Goal: Information Seeking & Learning: Learn about a topic

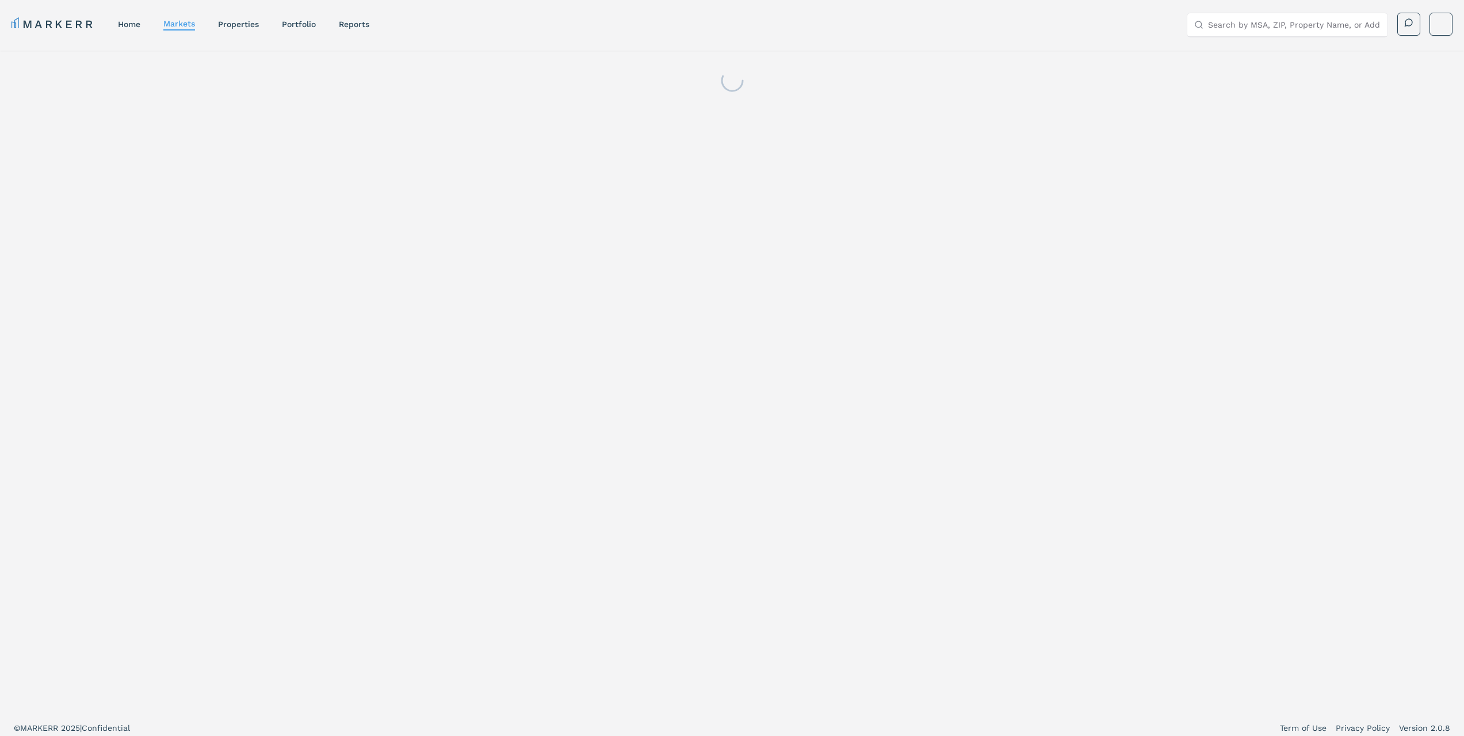
scroll to position [7, 0]
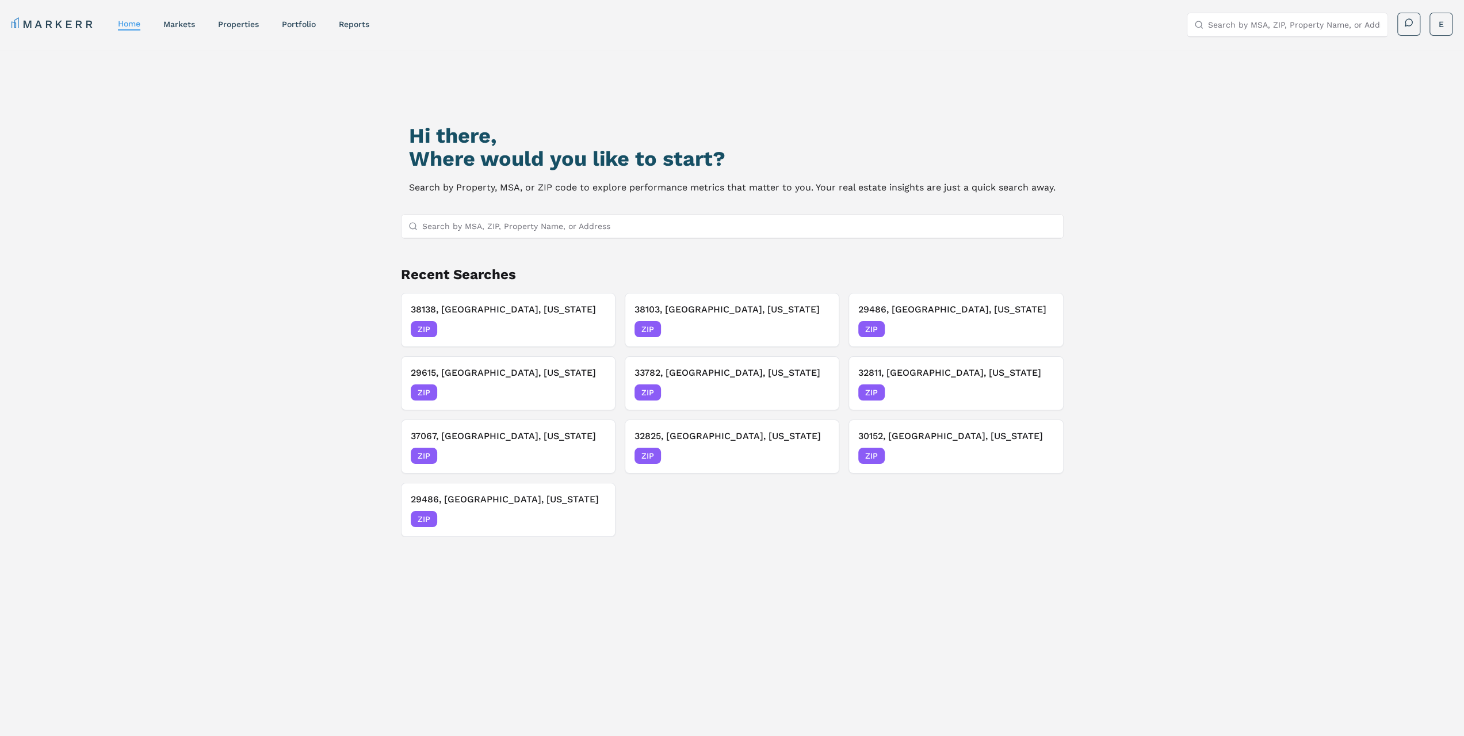
click at [626, 223] on input "Search by MSA, ZIP, Property Name, or Address" at bounding box center [739, 226] width 634 height 23
type input "33511"
click at [518, 248] on div "33511, [GEOGRAPHIC_DATA], [US_STATE] ZIP" at bounding box center [732, 249] width 662 height 20
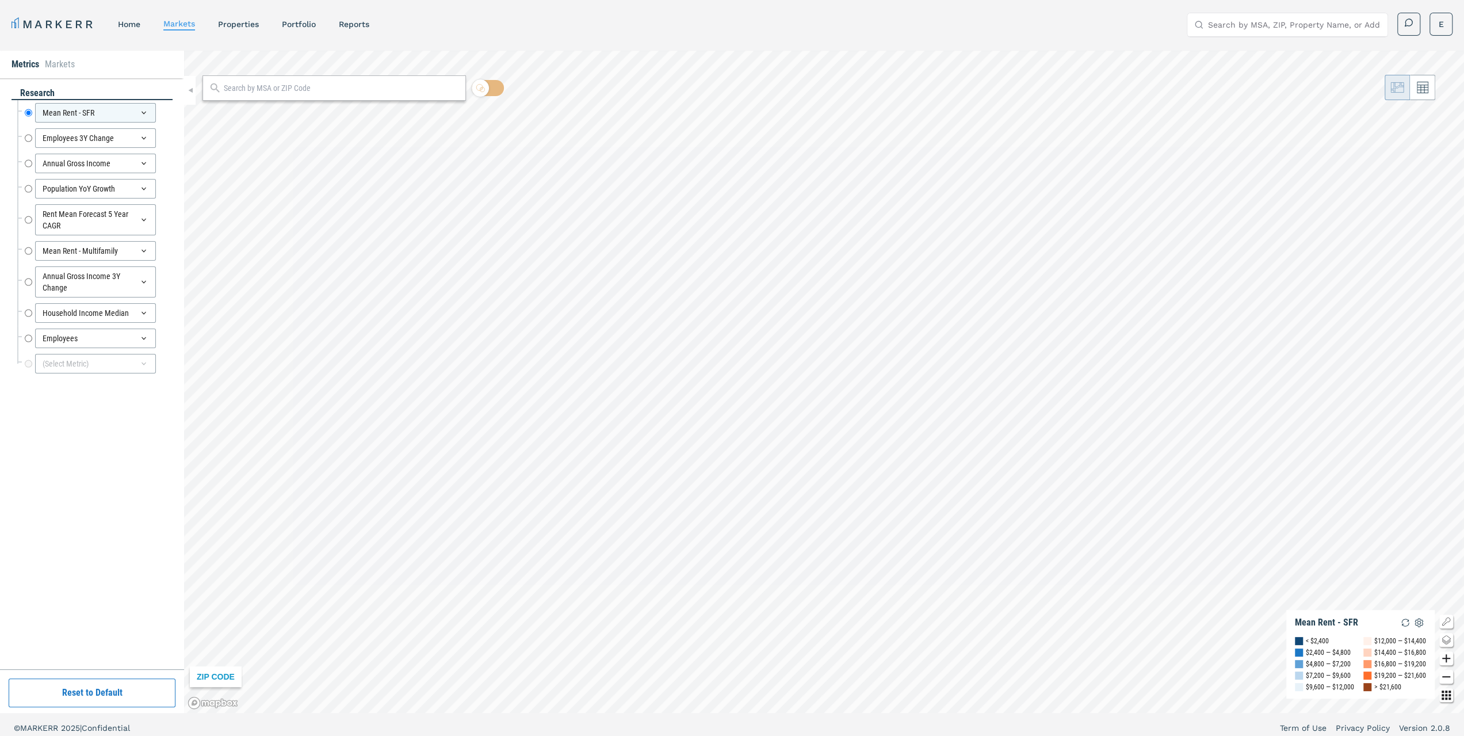
click at [343, 94] on input "text" at bounding box center [342, 88] width 236 height 12
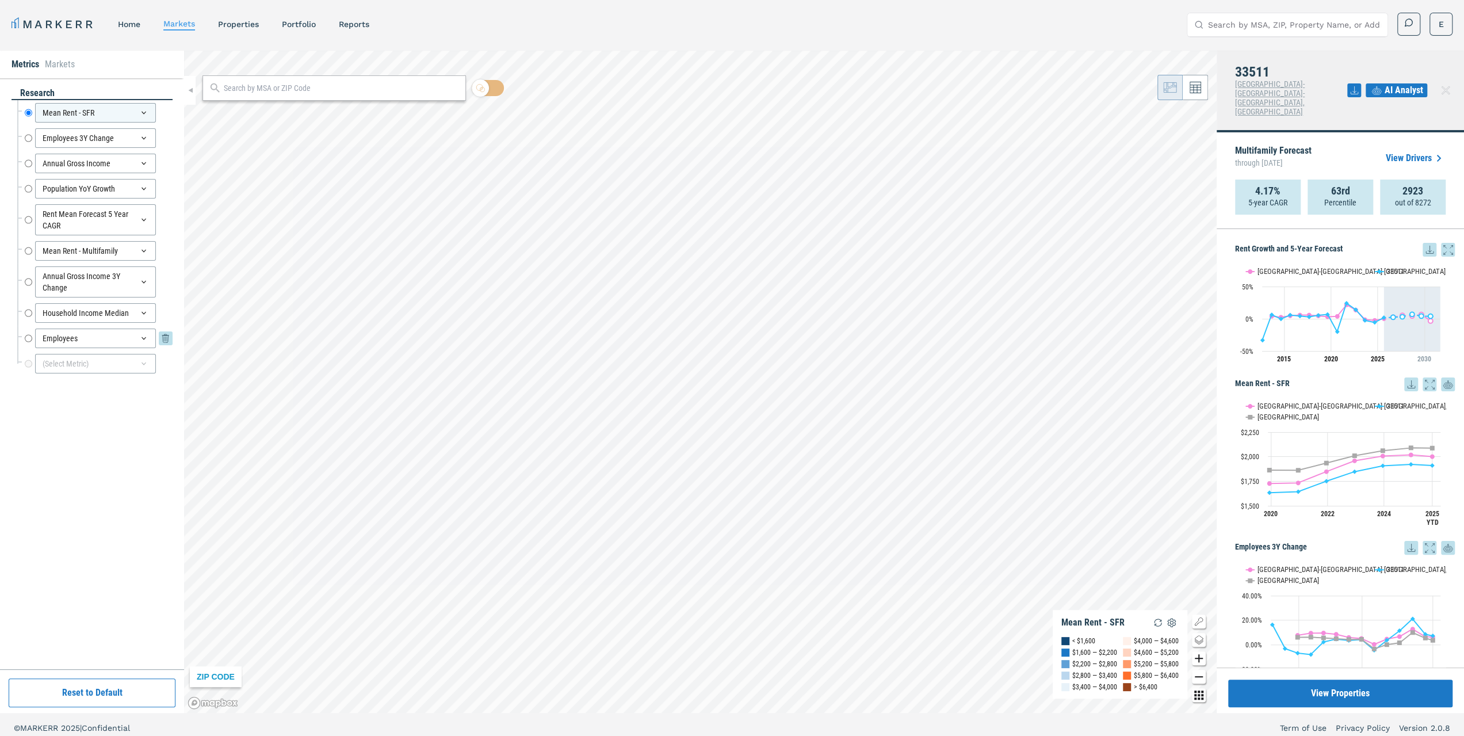
click at [26, 334] on input "Employees" at bounding box center [28, 338] width 7 height 20
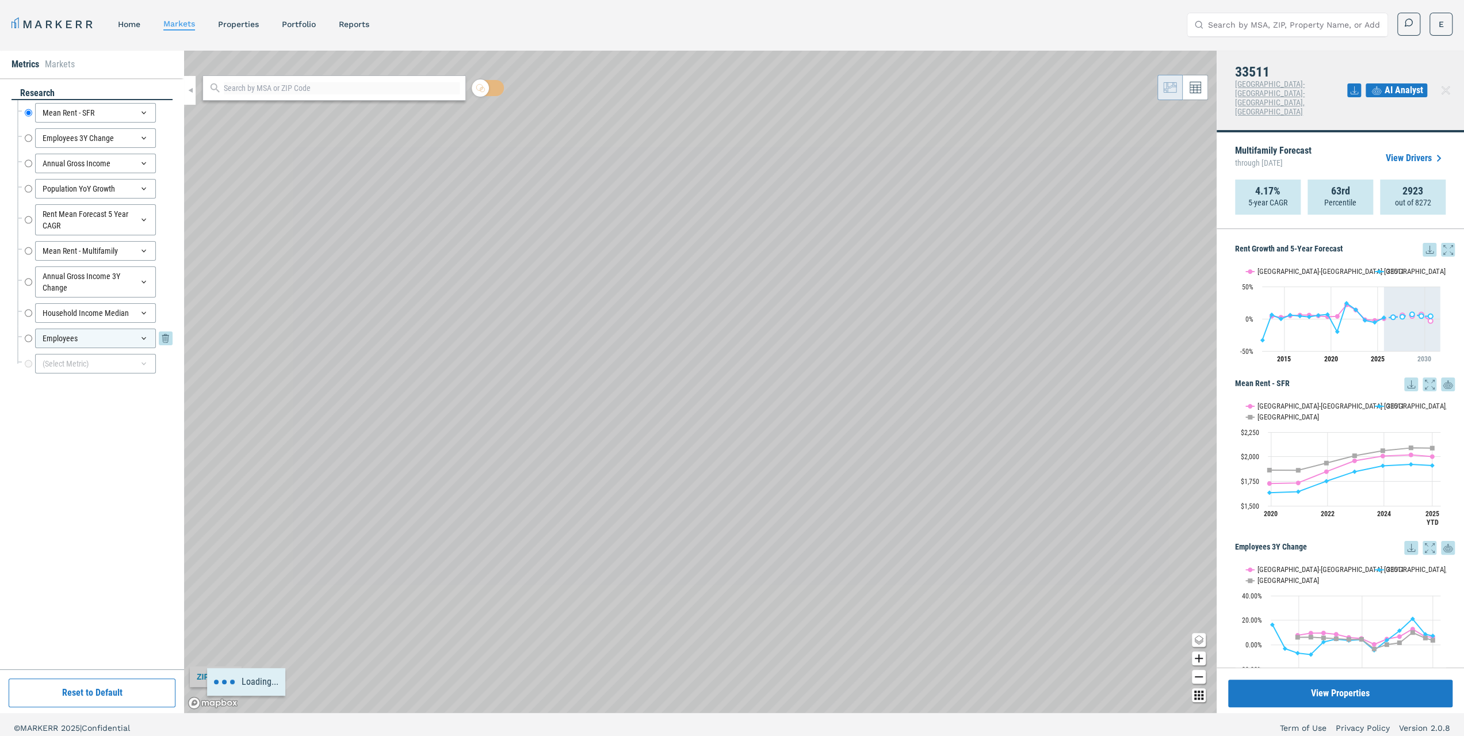
radio input "false"
radio input "true"
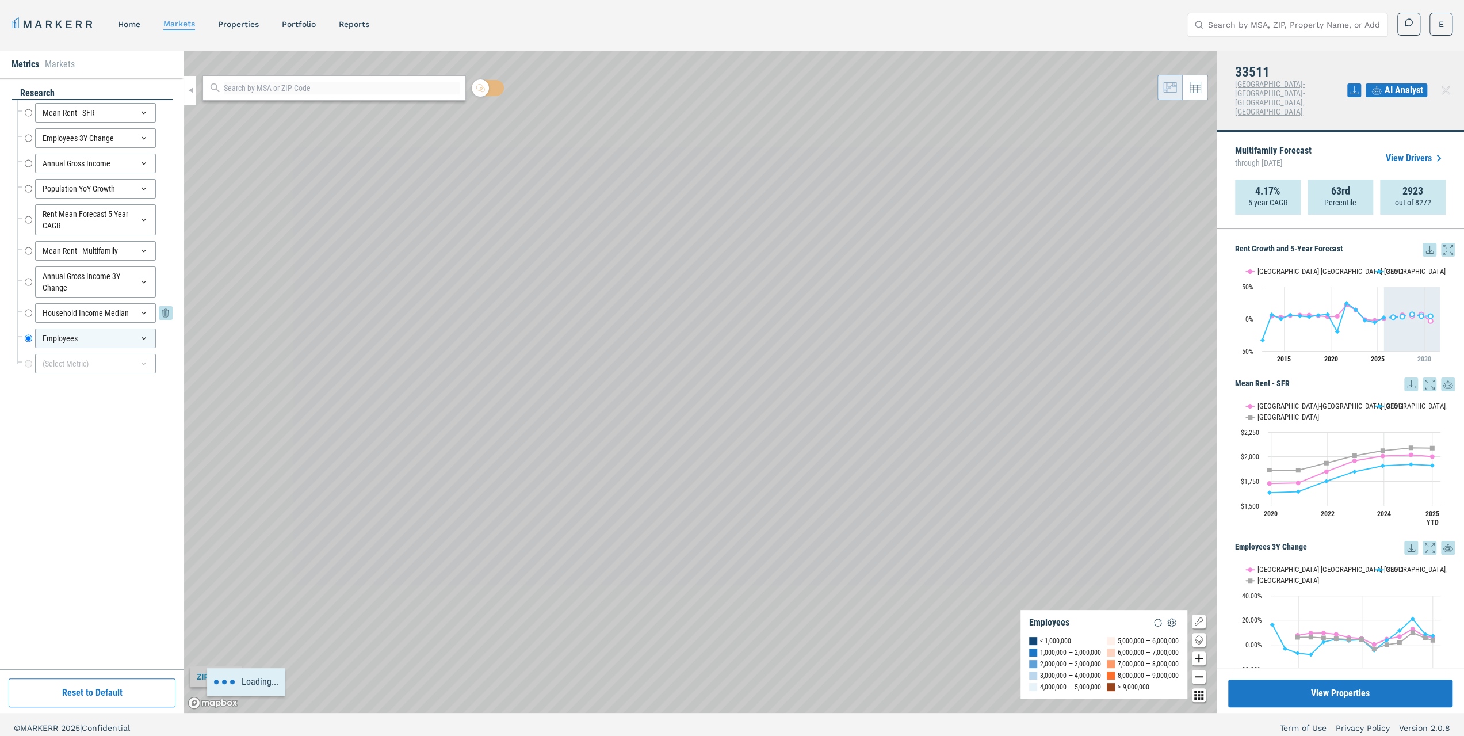
click at [27, 312] on input "Household Income Median" at bounding box center [28, 313] width 7 height 20
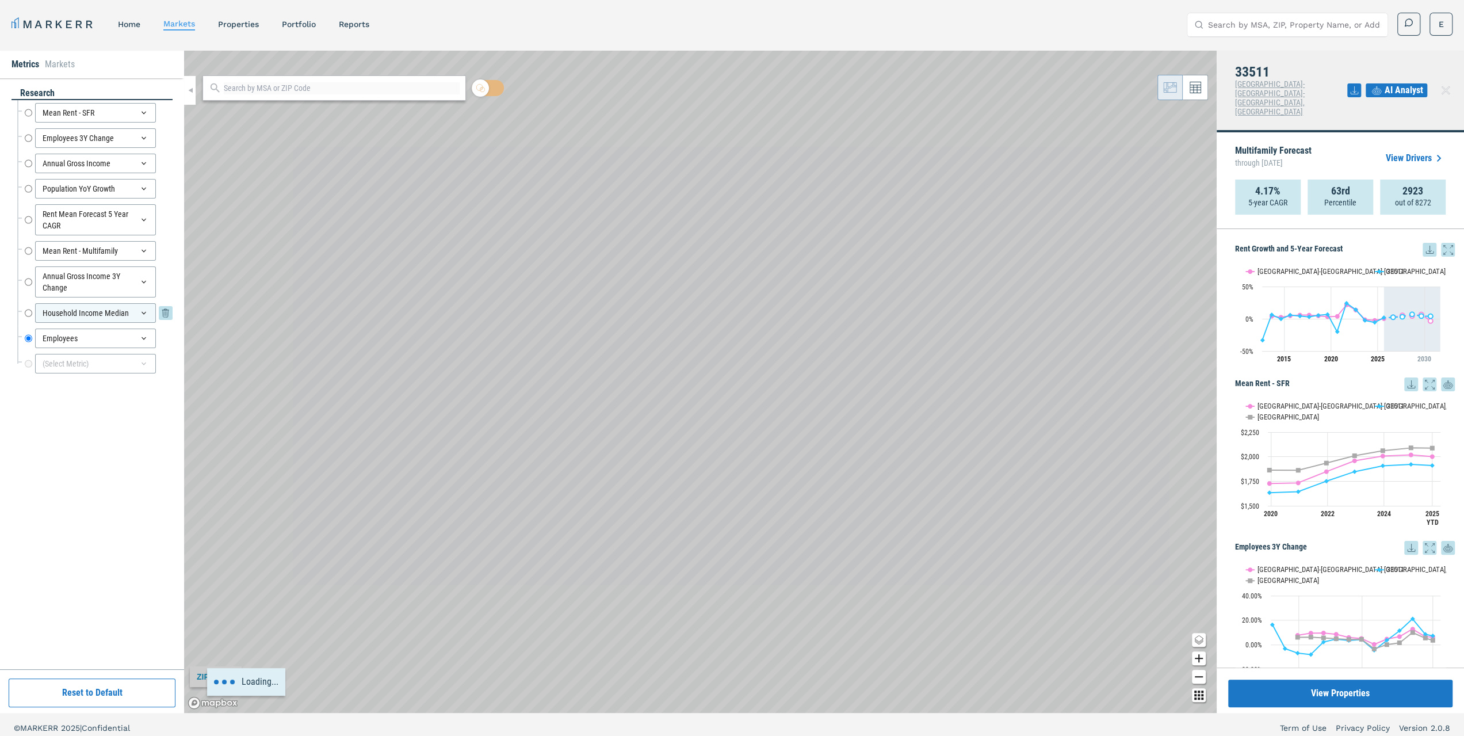
radio input "true"
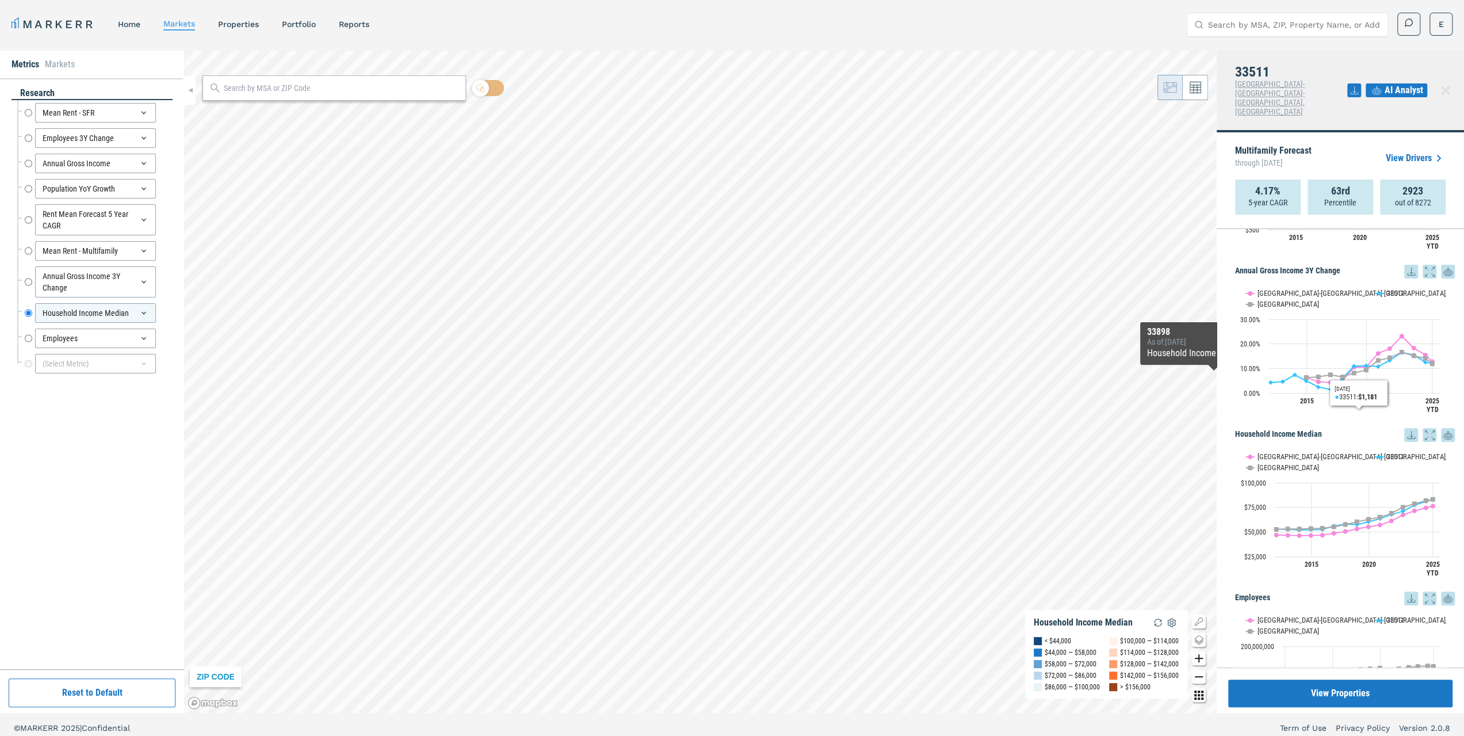
scroll to position [1170, 0]
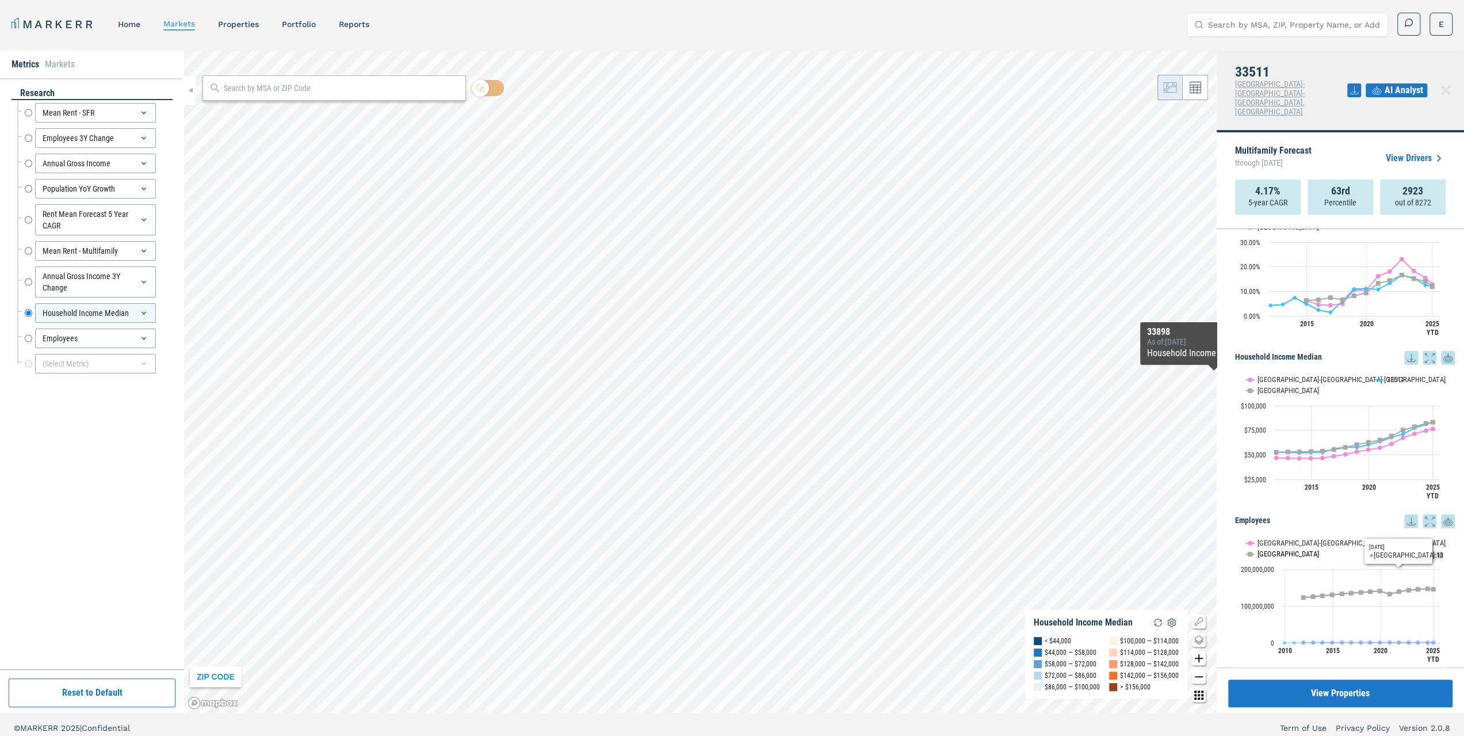
click at [1262, 549] on text "[GEOGRAPHIC_DATA]" at bounding box center [1289, 553] width 62 height 9
click at [1342, 538] on button "Show Tampa-St. Petersburg-Clearwater, FL" at bounding box center [1304, 542] width 117 height 9
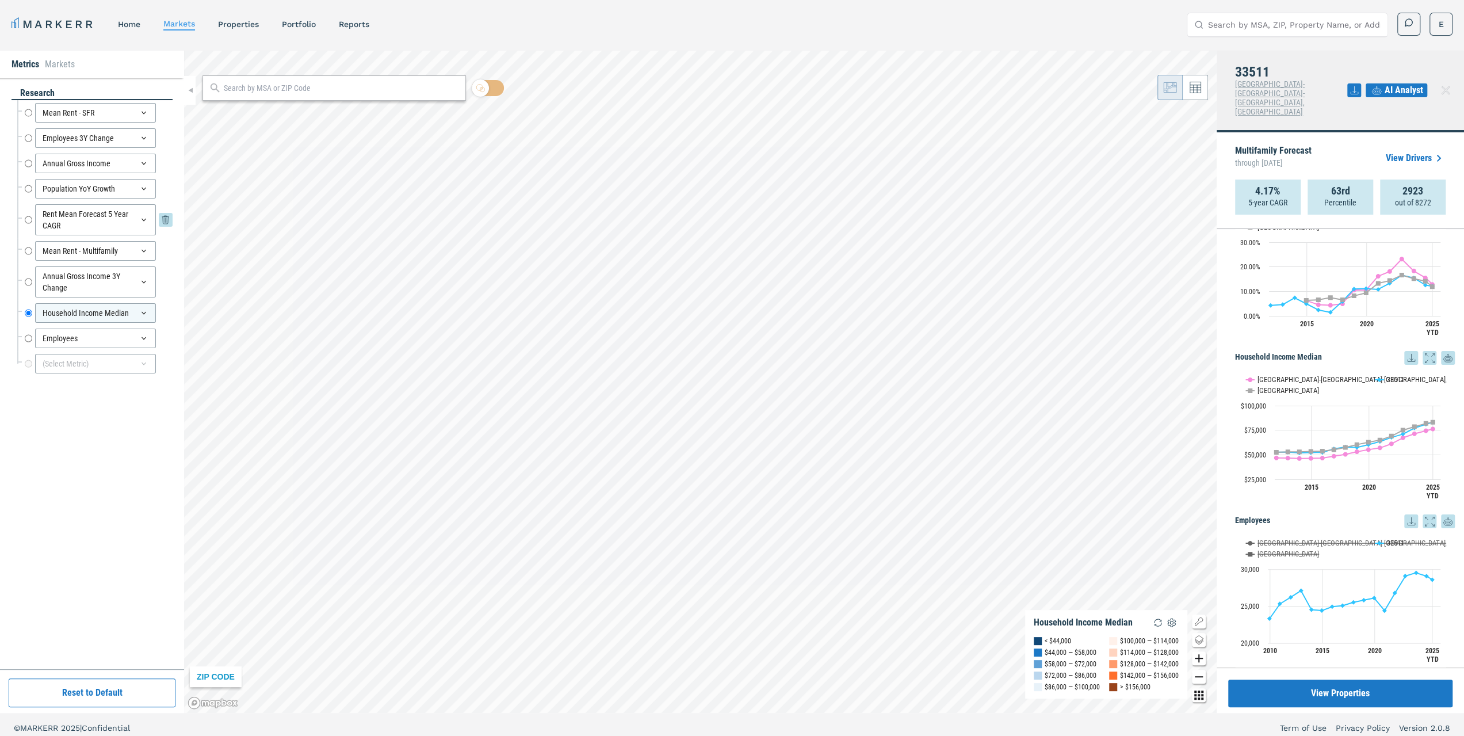
click at [26, 218] on input "Rent Mean Forecast 5 Year CAGR" at bounding box center [28, 219] width 7 height 31
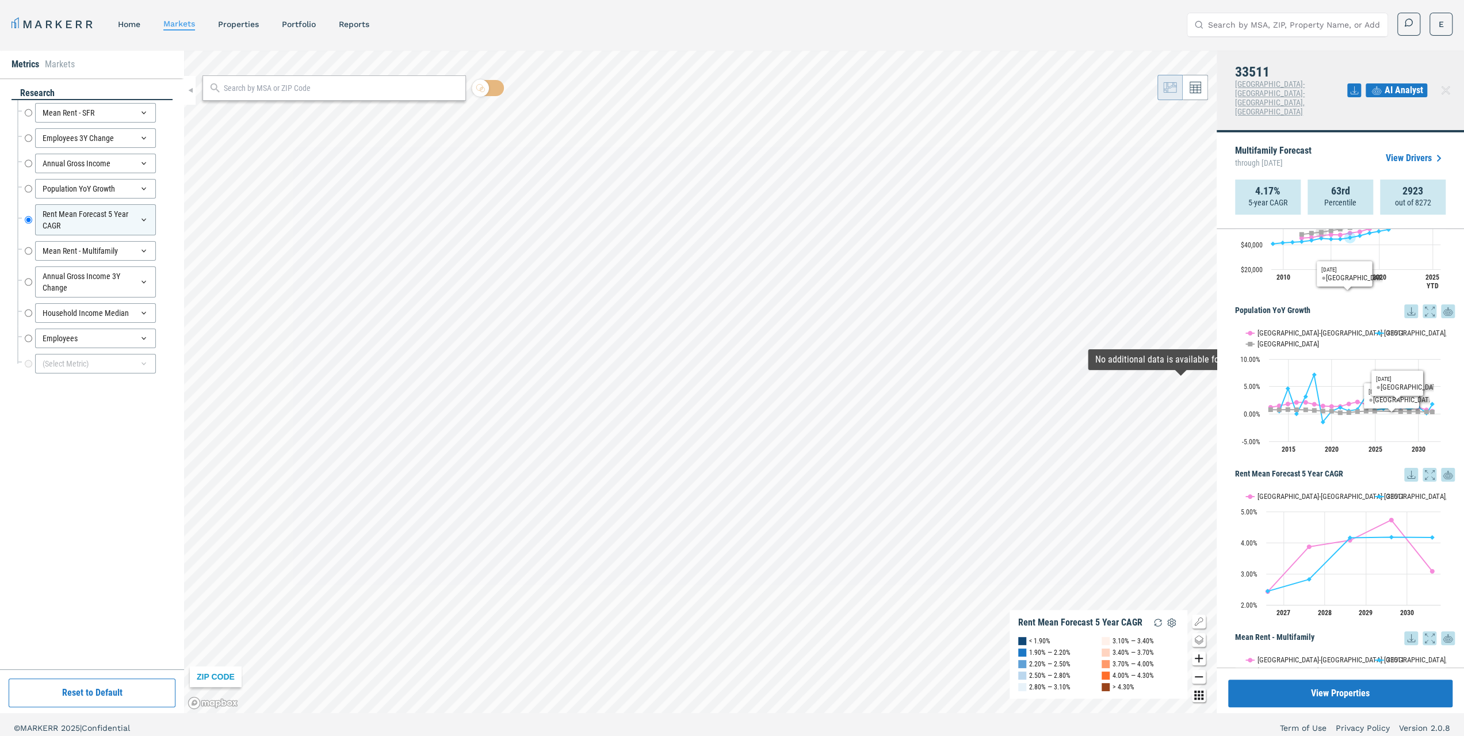
scroll to position [480, 0]
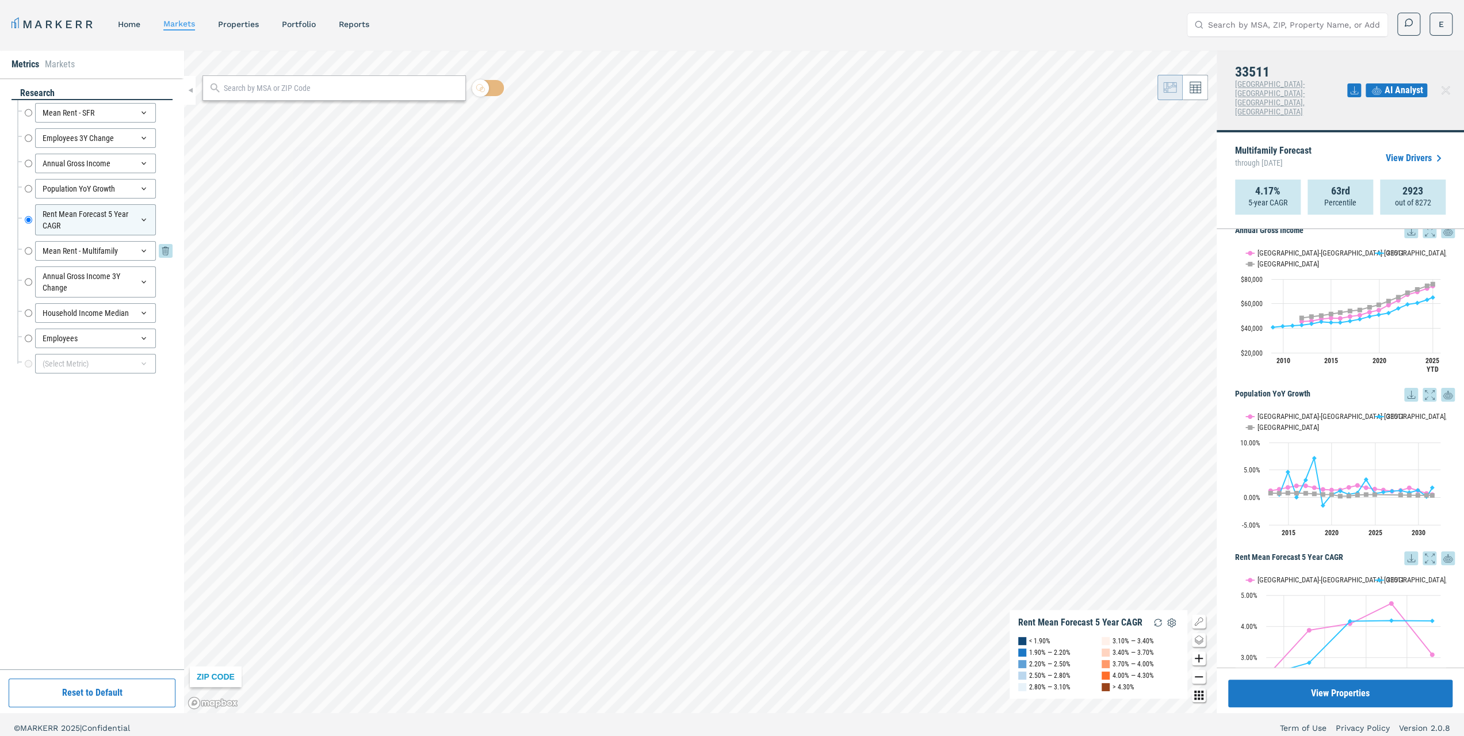
click at [28, 249] on input "Mean Rent - Multifamily" at bounding box center [28, 251] width 7 height 20
radio input "false"
click at [26, 310] on input "Household Income Median" at bounding box center [28, 313] width 7 height 20
radio input "false"
radio input "true"
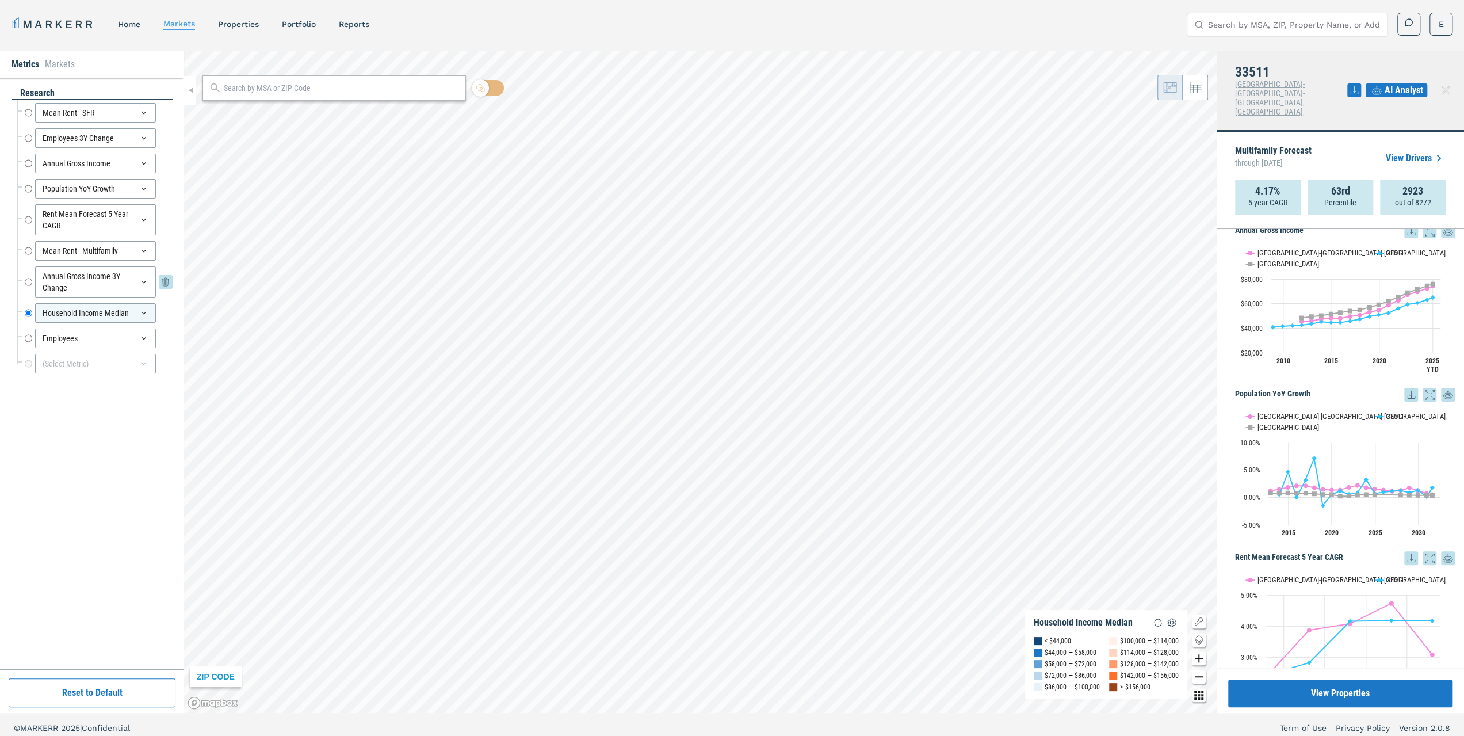
click at [26, 282] on input "Annual Gross Income 3Y Change" at bounding box center [28, 281] width 7 height 31
radio input "true"
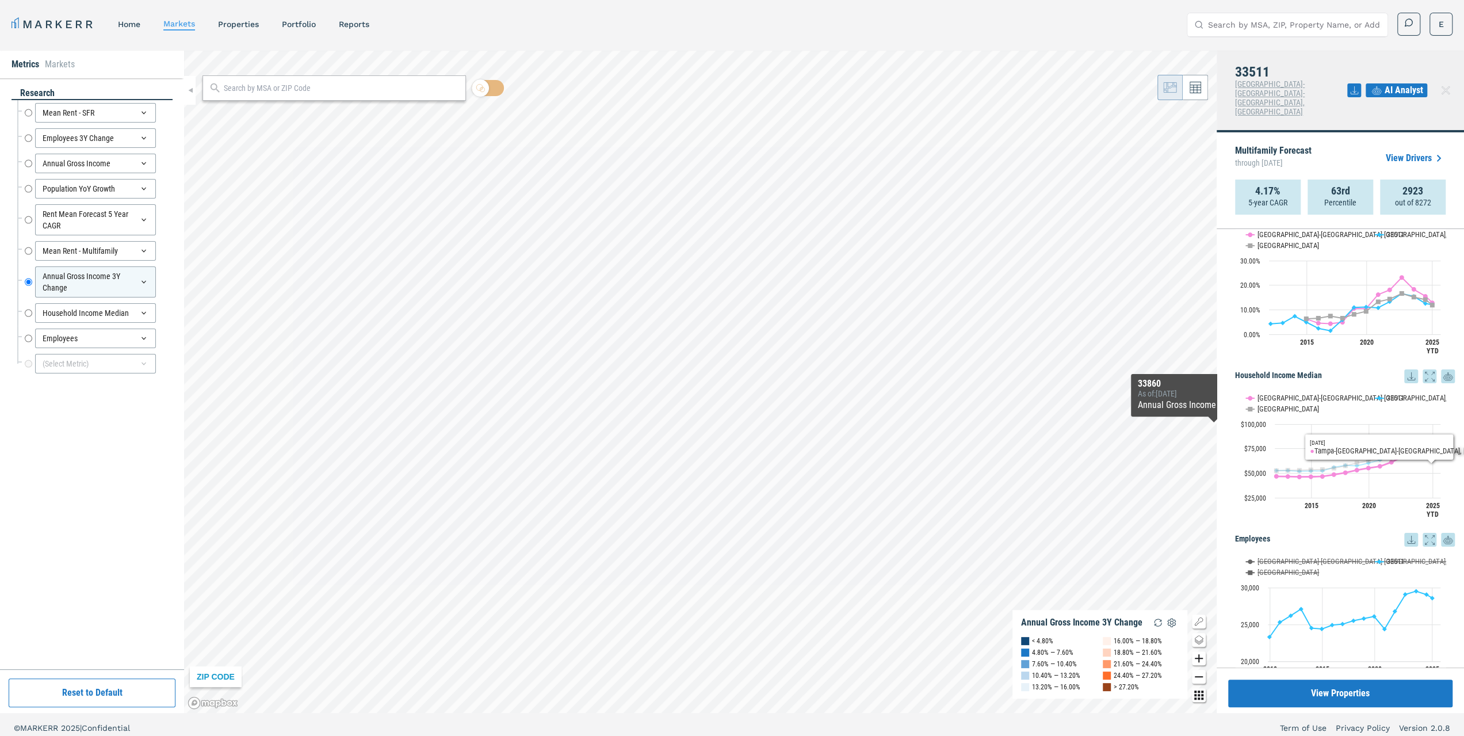
scroll to position [1170, 0]
